Goal: Task Accomplishment & Management: Use online tool/utility

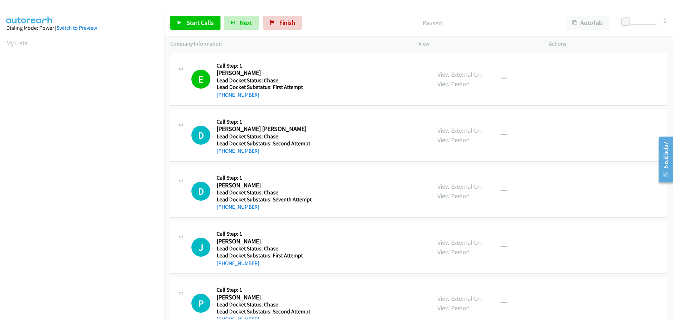
scroll to position [74, 0]
click at [180, 21] on icon at bounding box center [179, 23] width 5 height 5
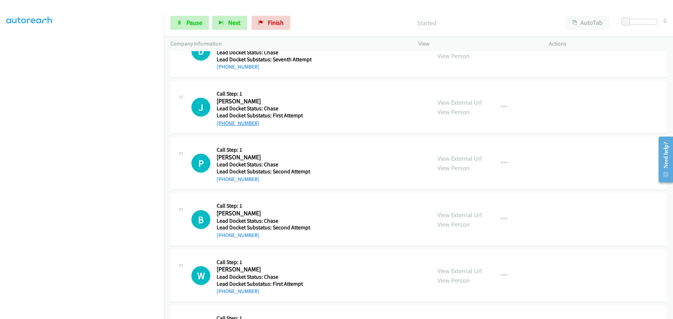
scroll to position [0, 0]
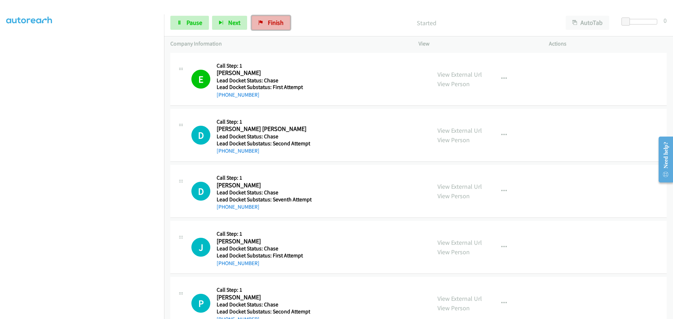
click at [268, 21] on span "Finish" at bounding box center [276, 23] width 16 height 8
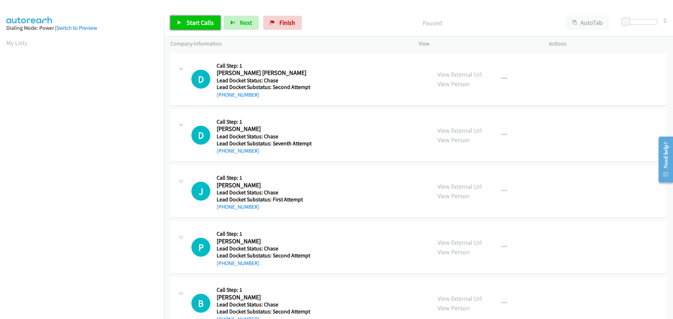
click at [199, 27] on link "Start Calls" at bounding box center [195, 23] width 50 height 14
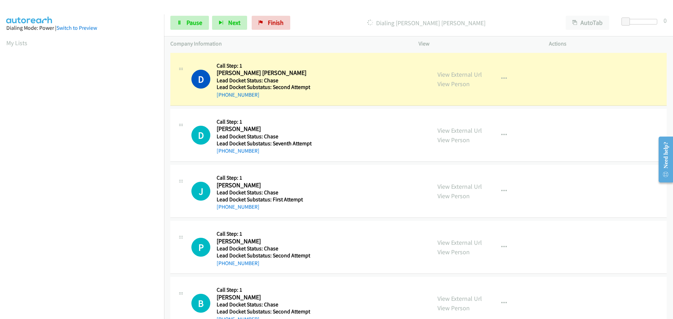
scroll to position [74, 0]
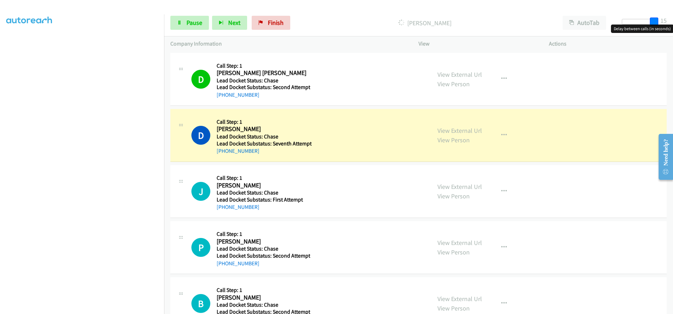
drag, startPoint x: 625, startPoint y: 22, endPoint x: 667, endPoint y: 24, distance: 42.8
click at [667, 24] on div "Start Calls Pause Next Finish Dialing Douglas Jenkins AutoTab AutoTab 15" at bounding box center [418, 22] width 509 height 27
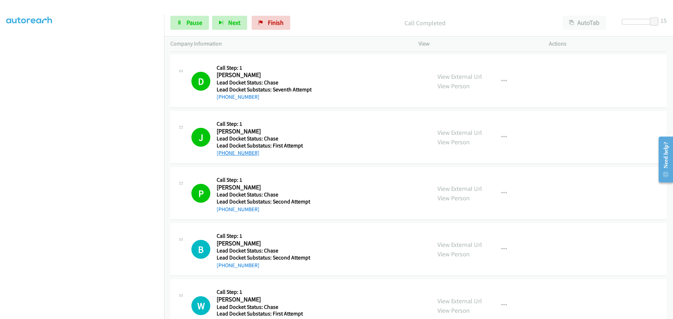
scroll to position [35, 0]
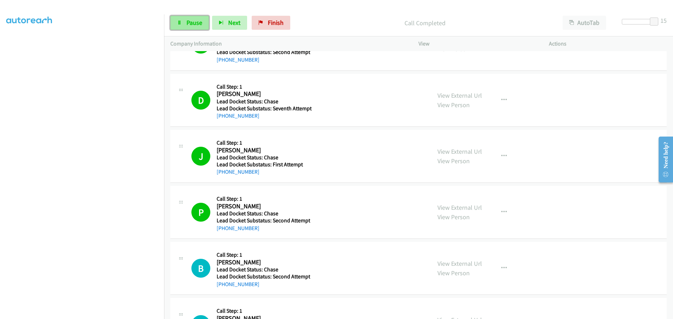
click at [190, 21] on span "Pause" at bounding box center [194, 23] width 16 height 8
click at [190, 21] on span "Start Calls" at bounding box center [199, 23] width 27 height 8
click at [241, 283] on link "[PHONE_NUMBER]" at bounding box center [238, 284] width 43 height 7
click at [217, 256] on h5 "Call Step: 1" at bounding box center [264, 255] width 94 height 7
click at [238, 25] on span "Next" at bounding box center [234, 23] width 12 height 8
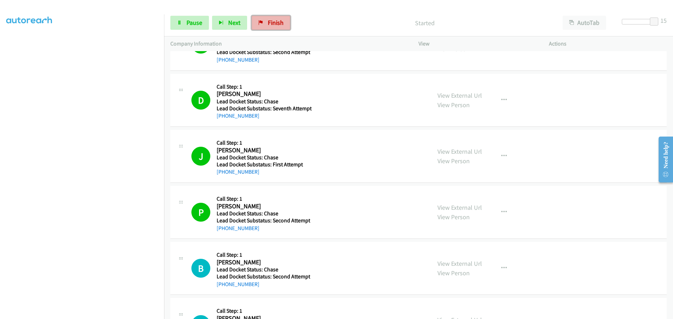
click at [268, 25] on span "Finish" at bounding box center [276, 23] width 16 height 8
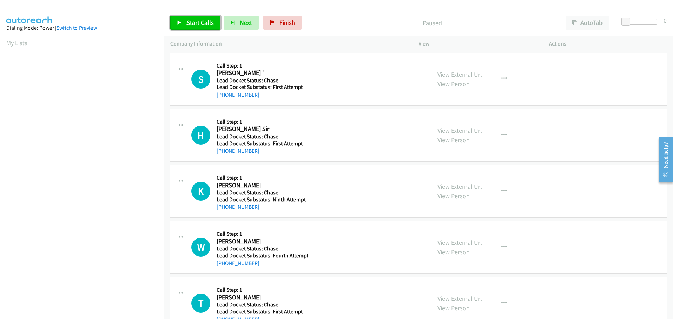
click at [190, 18] on link "Start Calls" at bounding box center [195, 23] width 50 height 14
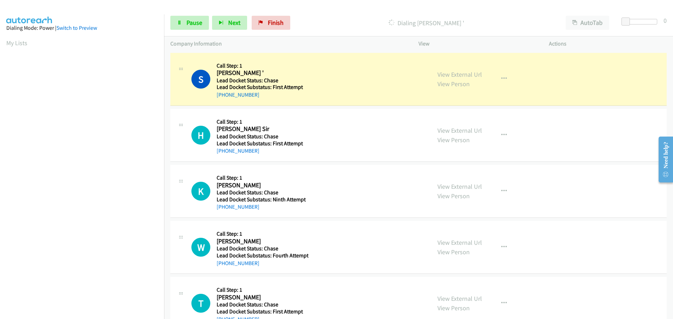
scroll to position [74, 0]
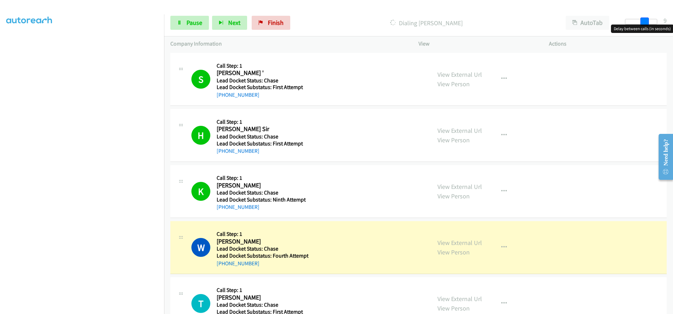
drag, startPoint x: 626, startPoint y: 21, endPoint x: 644, endPoint y: 21, distance: 18.6
click at [644, 21] on span at bounding box center [644, 22] width 8 height 8
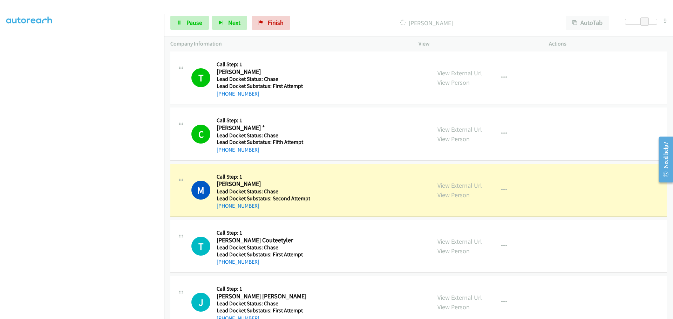
scroll to position [280, 0]
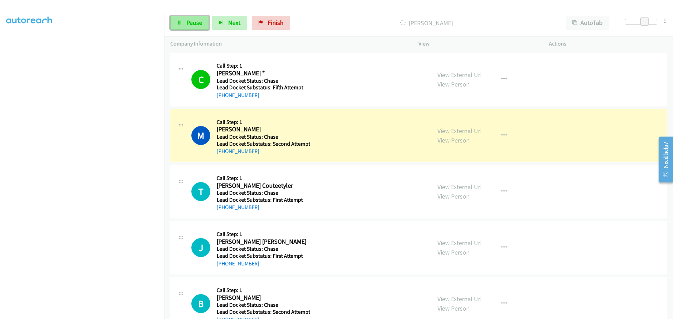
click at [181, 22] on icon at bounding box center [179, 23] width 5 height 5
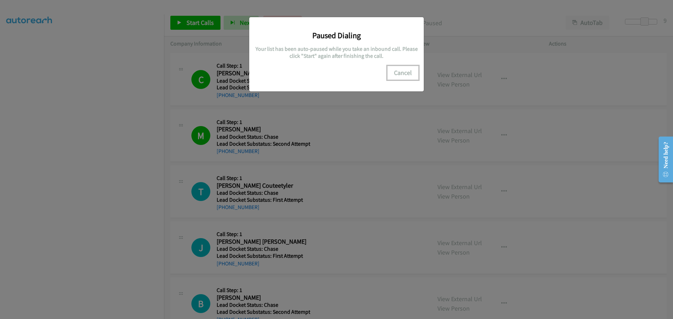
click at [396, 68] on button "Cancel" at bounding box center [402, 73] width 31 height 14
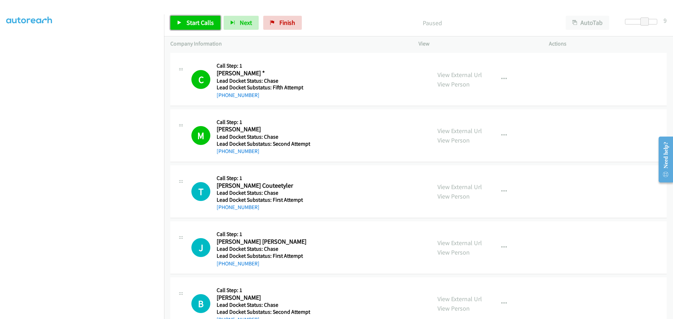
click at [185, 26] on link "Start Calls" at bounding box center [195, 23] width 50 height 14
drag, startPoint x: 260, startPoint y: 25, endPoint x: 361, endPoint y: 21, distance: 100.3
click at [261, 25] on link "Finish" at bounding box center [271, 23] width 39 height 14
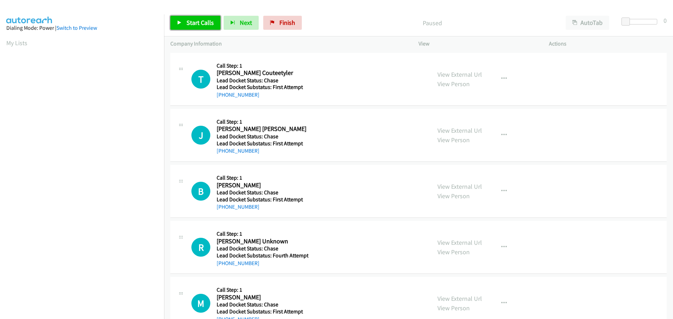
click at [185, 24] on link "Start Calls" at bounding box center [195, 23] width 50 height 14
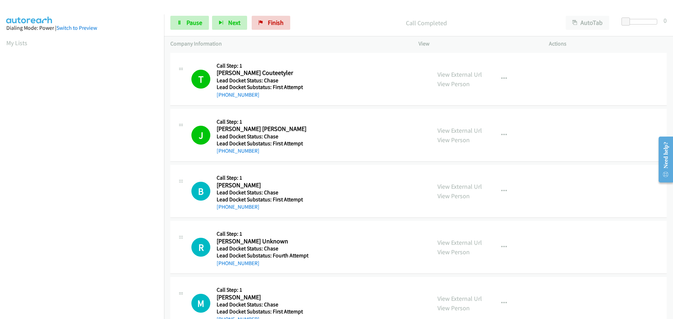
scroll to position [74, 0]
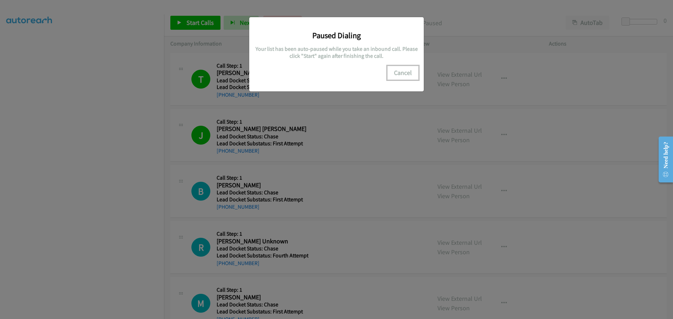
click at [404, 74] on button "Cancel" at bounding box center [402, 73] width 31 height 14
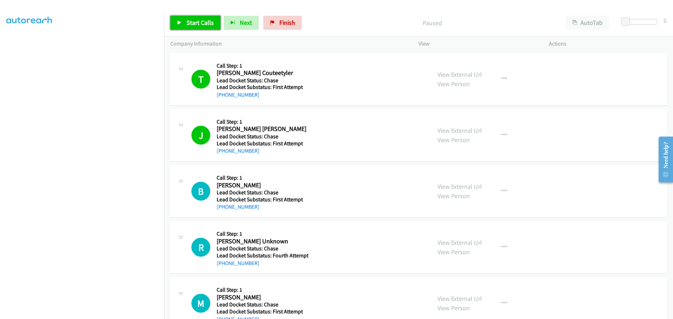
click at [175, 25] on link "Start Calls" at bounding box center [195, 23] width 50 height 14
click at [274, 19] on span "Finish" at bounding box center [276, 23] width 16 height 8
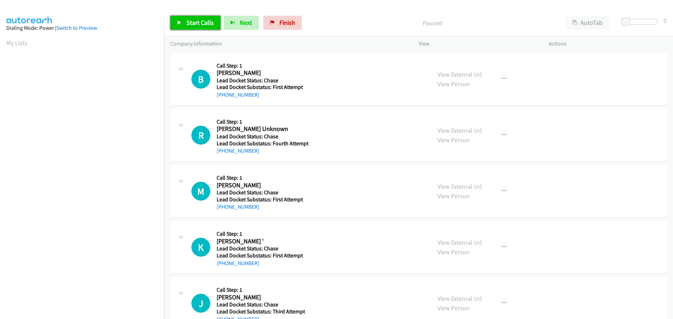
click at [200, 23] on span "Start Calls" at bounding box center [199, 23] width 27 height 8
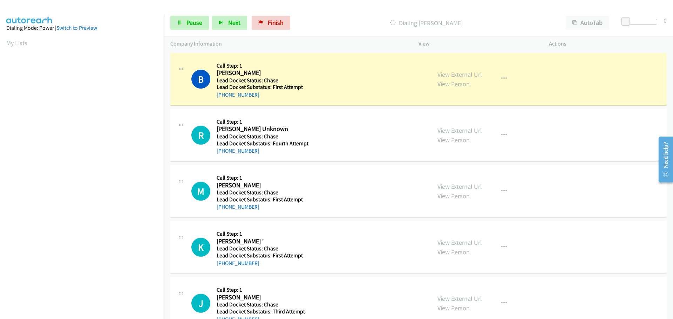
scroll to position [74, 0]
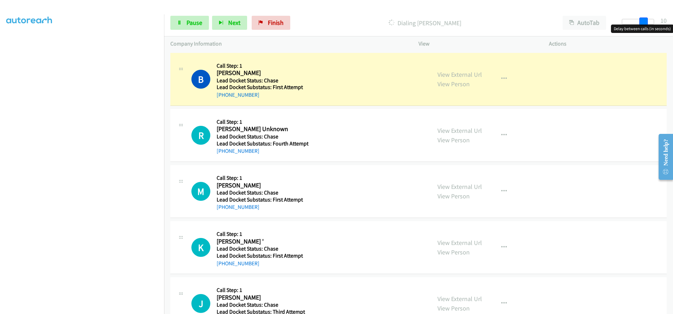
drag, startPoint x: 625, startPoint y: 21, endPoint x: 646, endPoint y: 23, distance: 20.8
click at [646, 23] on span at bounding box center [643, 22] width 8 height 8
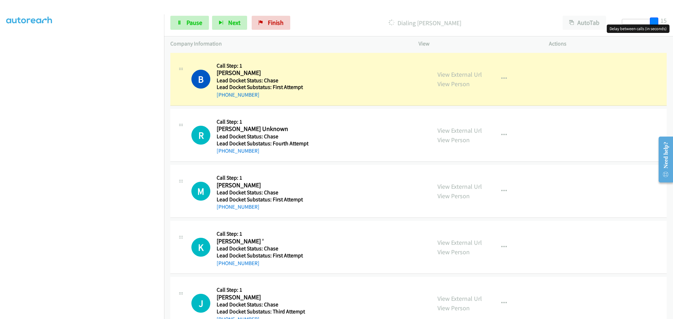
drag, startPoint x: 646, startPoint y: 22, endPoint x: 661, endPoint y: 22, distance: 15.4
click at [661, 22] on div "Start Calls Pause Next Finish Dialing [PERSON_NAME] AutoTab AutoTab 15" at bounding box center [418, 22] width 509 height 27
